Goal: Task Accomplishment & Management: Use online tool/utility

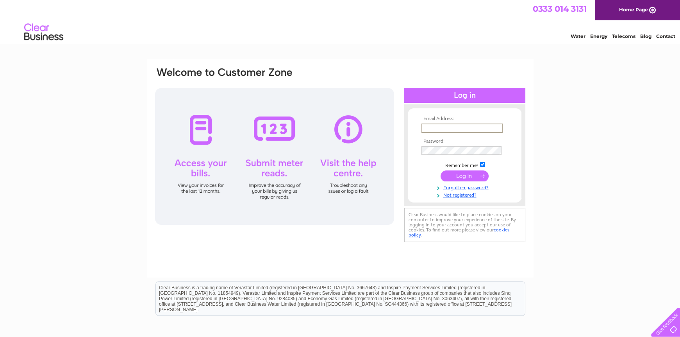
click at [428, 125] on input "text" at bounding box center [461, 127] width 81 height 9
type input "jainkidd@gmail.com"
click at [458, 177] on input "submit" at bounding box center [465, 175] width 48 height 11
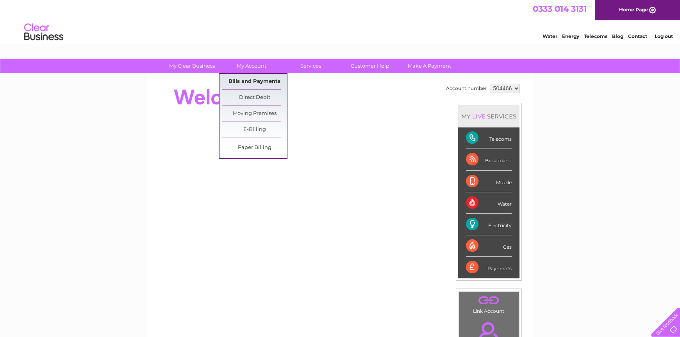
click at [251, 82] on link "Bills and Payments" at bounding box center [254, 82] width 64 height 16
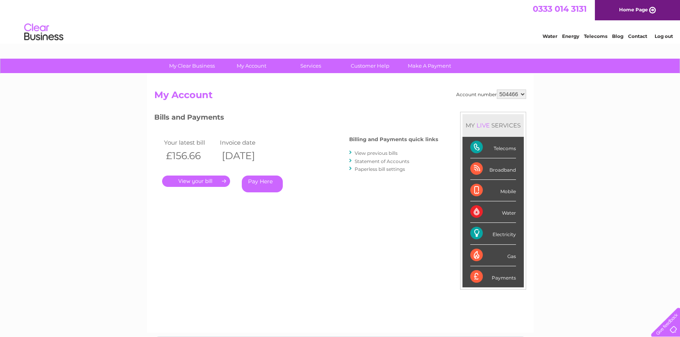
click at [218, 180] on link "." at bounding box center [196, 180] width 68 height 11
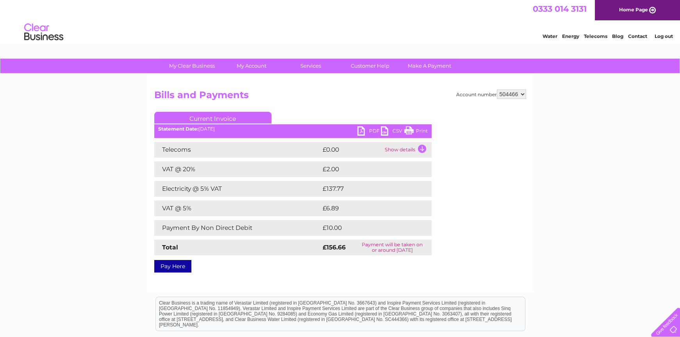
click at [361, 133] on link "PDF" at bounding box center [368, 131] width 23 height 11
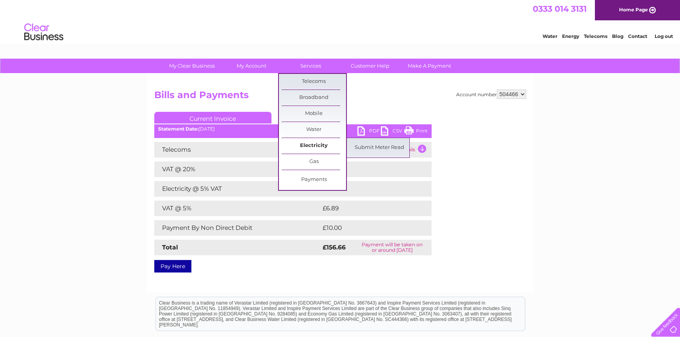
click at [303, 144] on link "Electricity" at bounding box center [314, 146] width 64 height 16
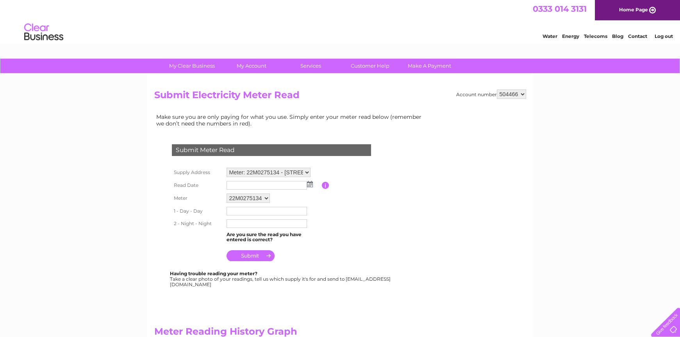
click at [311, 185] on img at bounding box center [310, 184] width 6 height 6
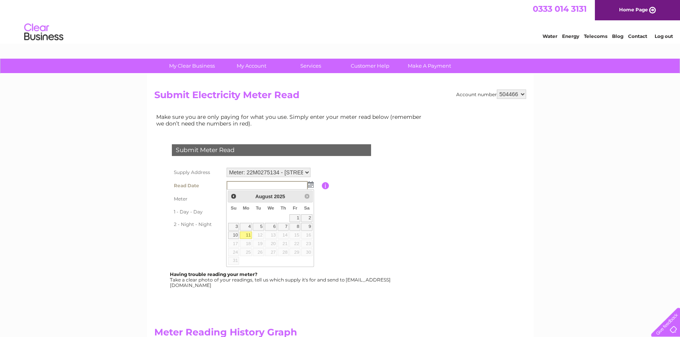
click at [246, 233] on link "11" at bounding box center [246, 235] width 12 height 8
type input "2025/08/11"
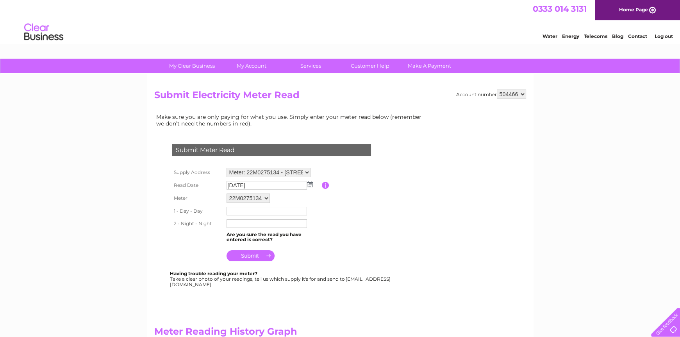
click at [231, 212] on input "text" at bounding box center [267, 211] width 80 height 9
click at [227, 212] on input "9549" at bounding box center [267, 211] width 81 height 9
type input "09549"
click at [228, 222] on input "text" at bounding box center [267, 224] width 80 height 9
type input "02240"
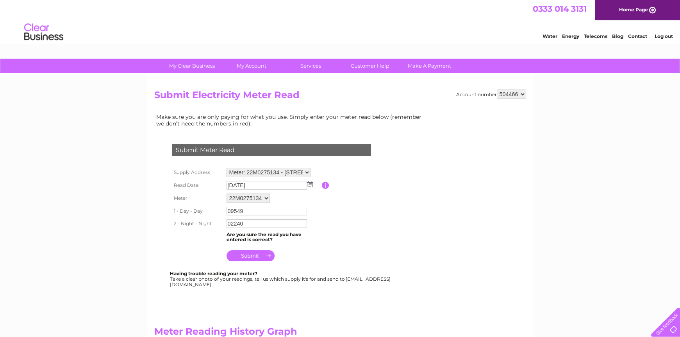
click at [248, 254] on input "submit" at bounding box center [251, 255] width 48 height 11
